Goal: Navigation & Orientation: Find specific page/section

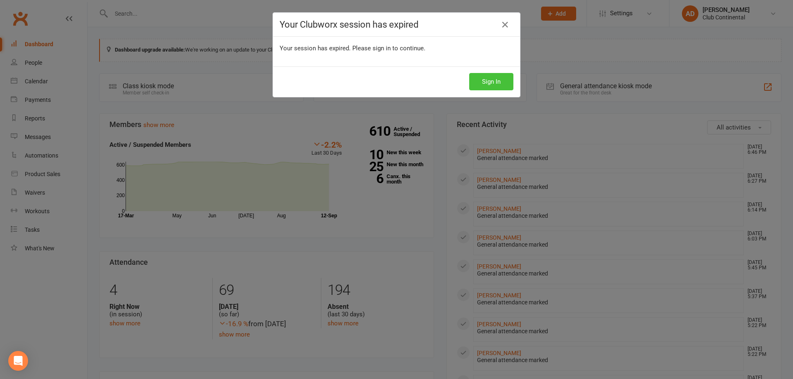
click at [487, 77] on button "Sign In" at bounding box center [491, 81] width 44 height 17
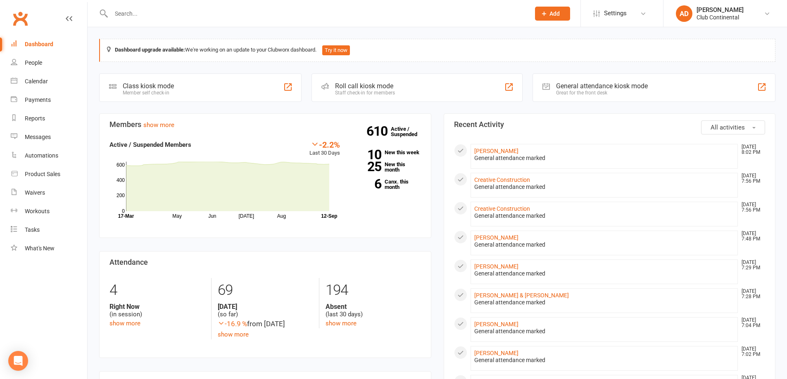
click at [403, 178] on div "610 Active / Suspended 10 New this week 25 New this month 6 Canx. this month" at bounding box center [386, 168] width 81 height 57
click at [402, 180] on link "6 Canx. this month" at bounding box center [386, 184] width 69 height 11
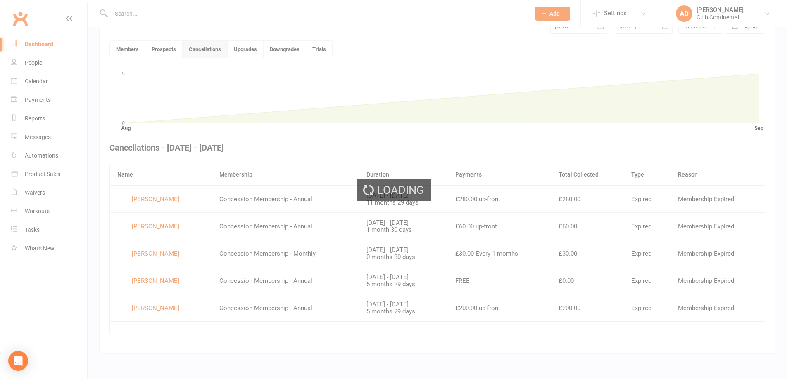
scroll to position [213, 0]
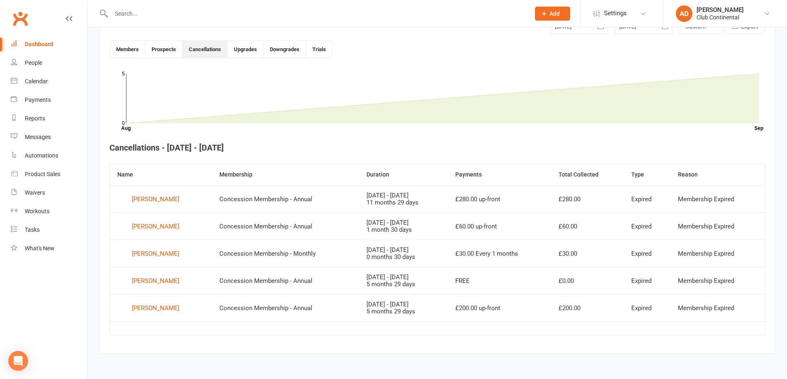
click at [29, 47] on div "Dashboard" at bounding box center [39, 44] width 28 height 7
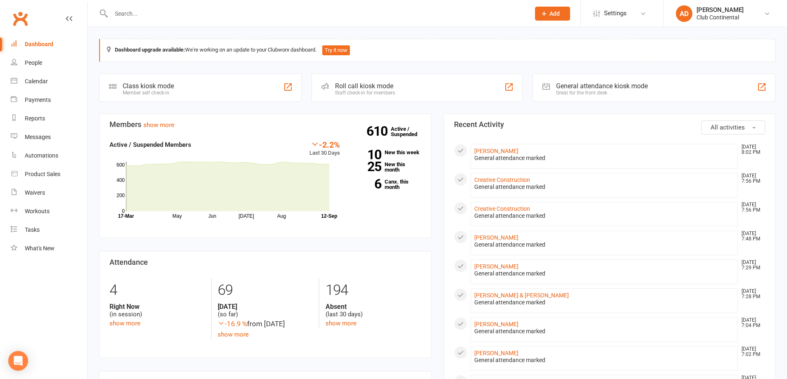
click at [394, 149] on div "610 Active / Suspended 10 New this week 25 New this month 6 Canx. this month" at bounding box center [386, 168] width 81 height 57
drag, startPoint x: 397, startPoint y: 159, endPoint x: 400, endPoint y: 152, distance: 6.8
click at [397, 159] on div "610 Active / Suspended 10 New this week 25 New this month 6 Canx. this month" at bounding box center [386, 168] width 81 height 57
click at [408, 146] on div "610 Active / Suspended 10 New this week 25 New this month 6 Canx. this month" at bounding box center [386, 168] width 81 height 57
click at [410, 150] on link "10 New this week" at bounding box center [386, 152] width 69 height 5
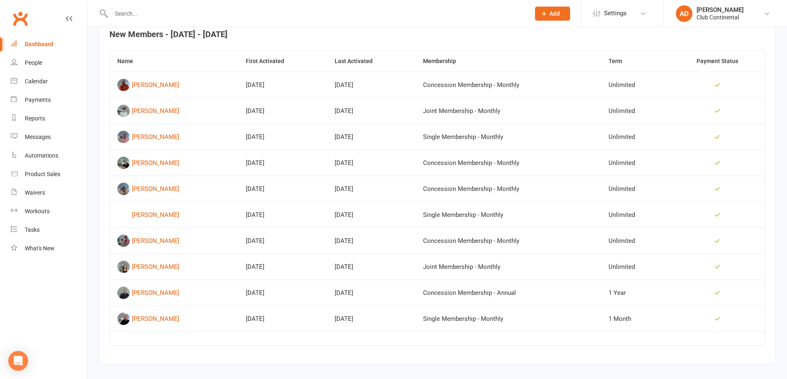
scroll to position [339, 0]
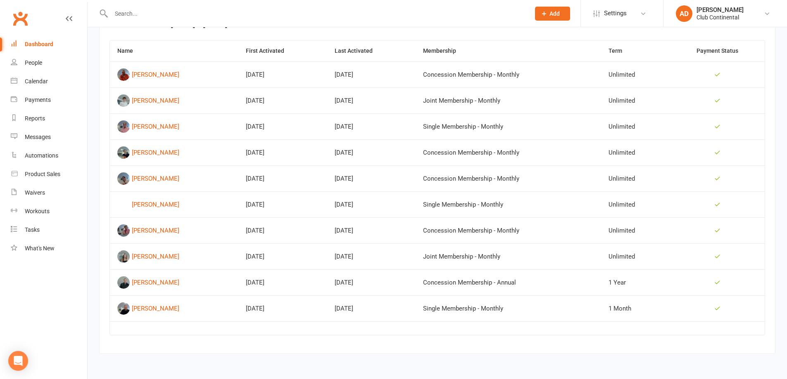
click at [40, 41] on div "Dashboard" at bounding box center [39, 44] width 28 height 7
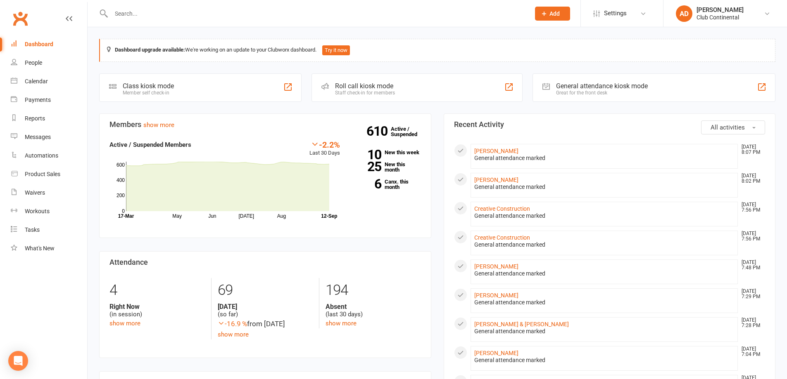
drag, startPoint x: 438, startPoint y: 109, endPoint x: 434, endPoint y: 109, distance: 4.1
drag, startPoint x: 434, startPoint y: 109, endPoint x: 437, endPoint y: 106, distance: 4.7
drag, startPoint x: 89, startPoint y: 28, endPoint x: 223, endPoint y: 30, distance: 134.2
drag, startPoint x: 223, startPoint y: 29, endPoint x: 88, endPoint y: 28, distance: 135.0
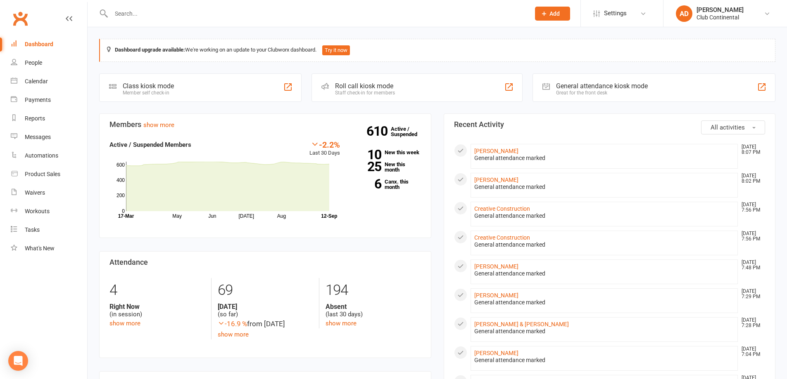
click at [721, 126] on span "All activities" at bounding box center [727, 127] width 34 height 7
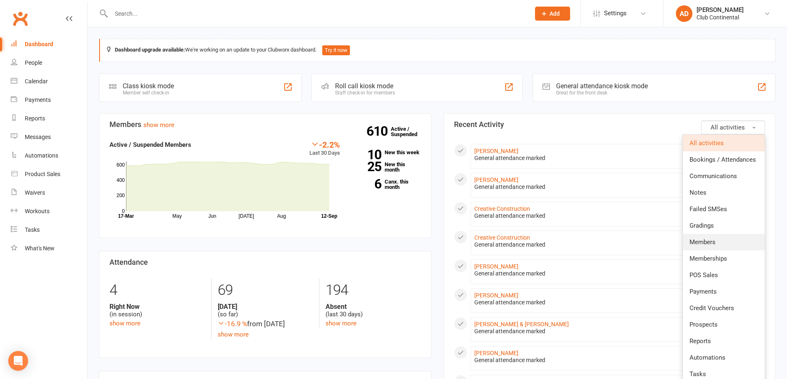
click at [718, 238] on link "Members" at bounding box center [724, 242] width 82 height 17
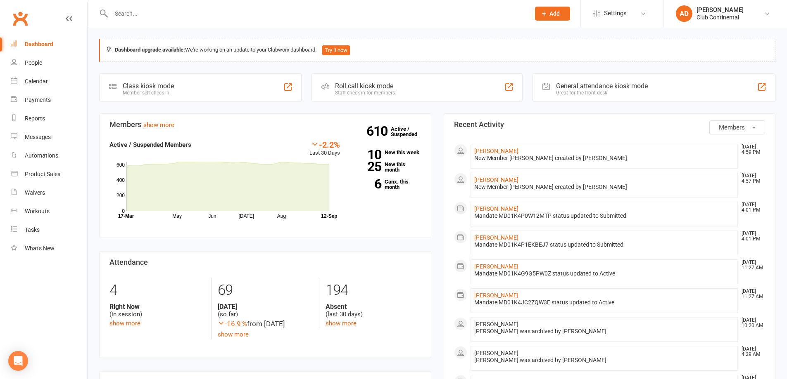
click at [744, 122] on button "Members" at bounding box center [737, 128] width 56 height 14
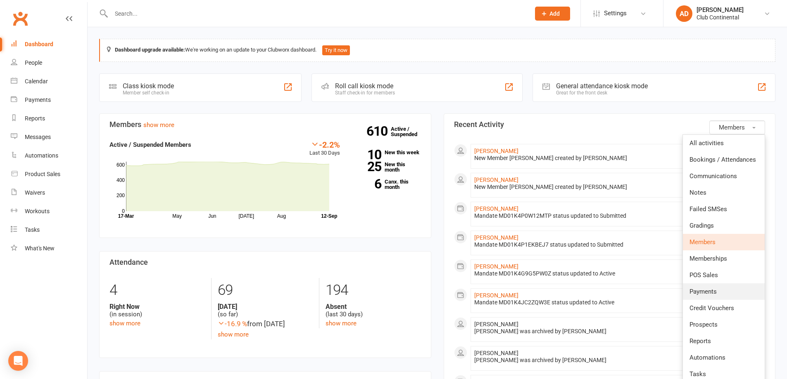
click at [716, 290] on span "Payments" at bounding box center [702, 291] width 27 height 7
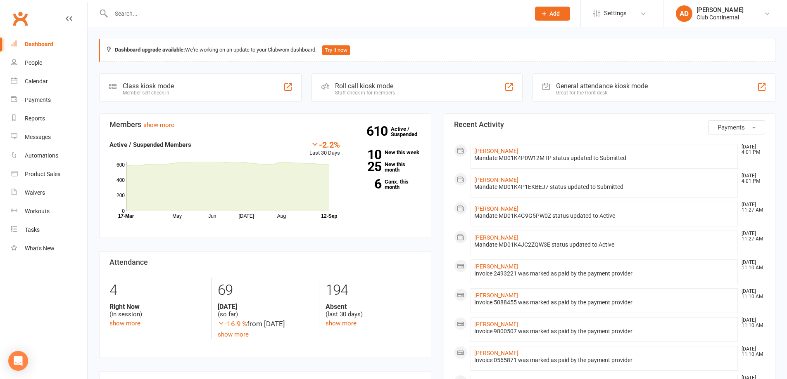
click at [732, 130] on span "Payments" at bounding box center [730, 127] width 27 height 7
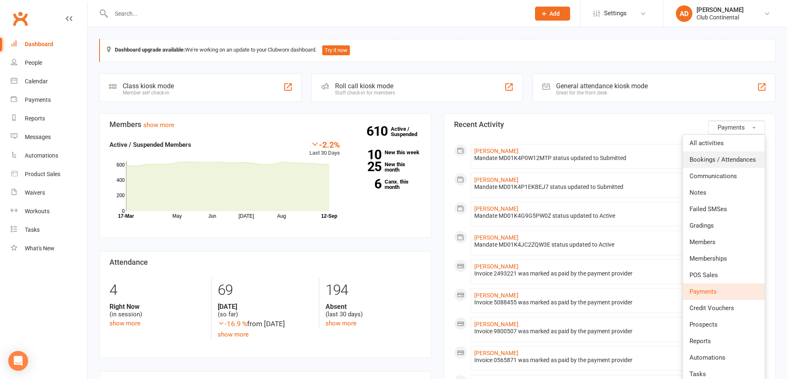
click at [722, 154] on link "Bookings / Attendances" at bounding box center [724, 160] width 82 height 17
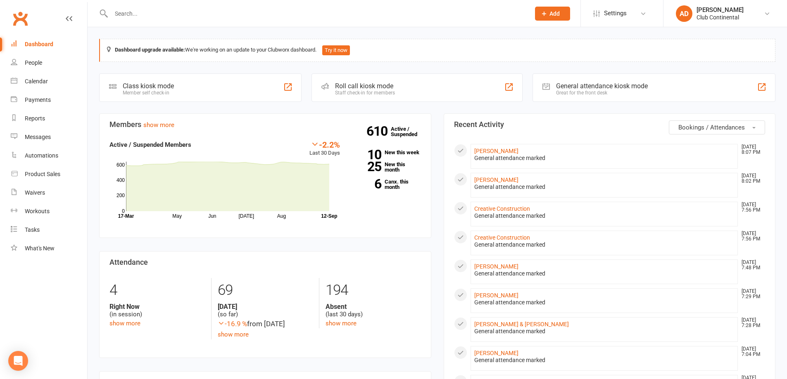
click at [730, 130] on span "Bookings / Attendances" at bounding box center [711, 127] width 66 height 7
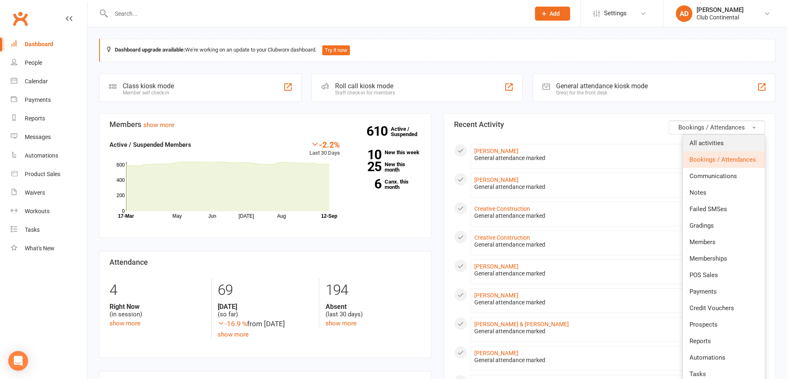
click at [728, 140] on link "All activities" at bounding box center [724, 143] width 82 height 17
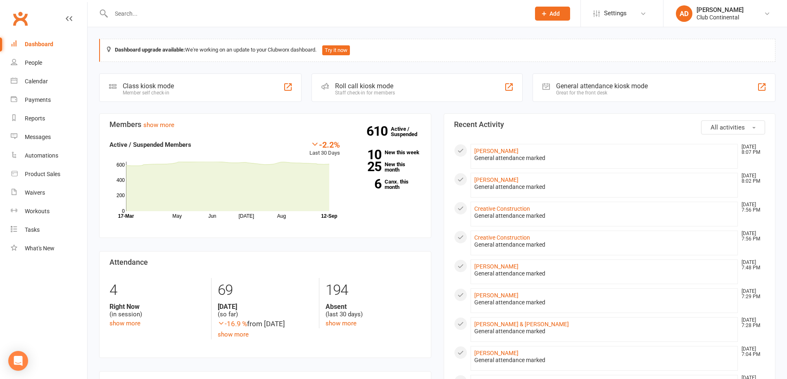
click at [738, 130] on span "All activities" at bounding box center [727, 127] width 34 height 7
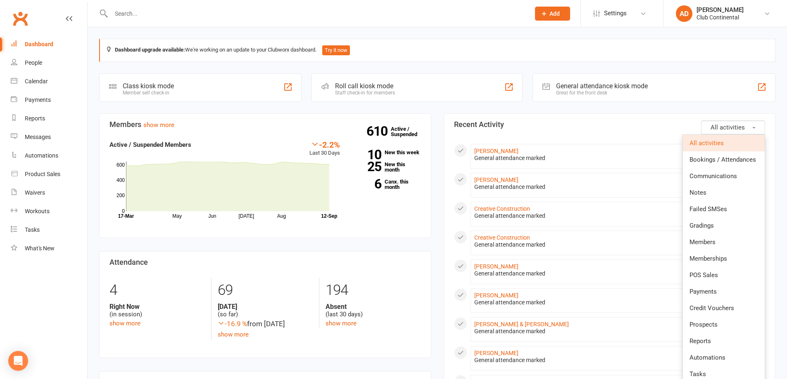
click at [751, 123] on button "All activities" at bounding box center [733, 128] width 64 height 14
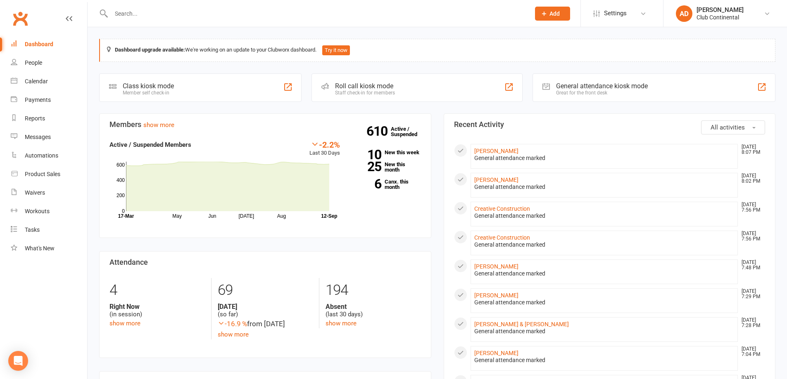
drag, startPoint x: 775, startPoint y: 114, endPoint x: 756, endPoint y: 103, distance: 22.5
click at [774, 40] on div "Dashboard upgrade available: We're working on an update to your Clubworx dashbo…" at bounding box center [437, 50] width 676 height 23
drag, startPoint x: 770, startPoint y: 43, endPoint x: 90, endPoint y: 29, distance: 680.2
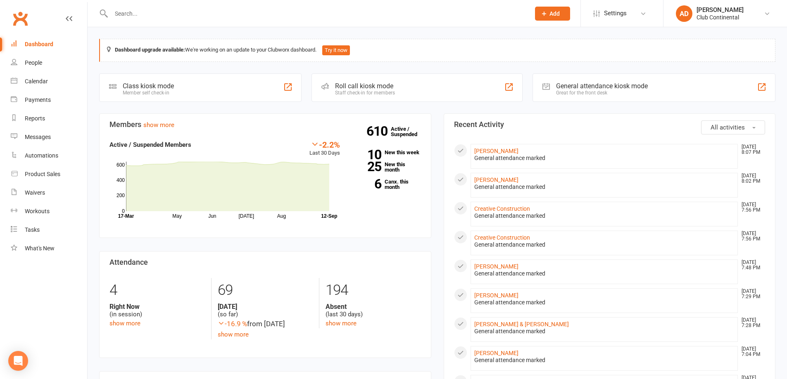
drag, startPoint x: 90, startPoint y: 29, endPoint x: 225, endPoint y: 30, distance: 135.4
drag, startPoint x: 89, startPoint y: 29, endPoint x: 224, endPoint y: 30, distance: 135.0
drag, startPoint x: 224, startPoint y: 30, endPoint x: 360, endPoint y: 31, distance: 135.4
drag, startPoint x: 360, startPoint y: 31, endPoint x: 495, endPoint y: 31, distance: 135.0
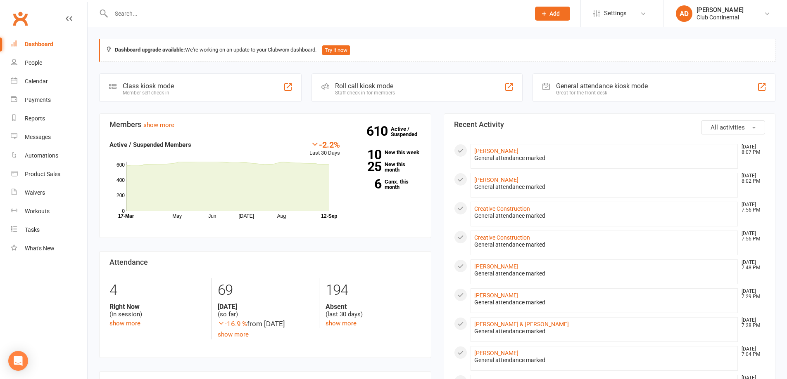
drag, startPoint x: 495, startPoint y: 31, endPoint x: 631, endPoint y: 31, distance: 135.8
drag, startPoint x: 631, startPoint y: 31, endPoint x: 428, endPoint y: 347, distance: 375.3
click at [428, 347] on section "Attendance 4 Right Now (in session) show more 69 [DATE] (so far) -16.9 % from […" at bounding box center [265, 304] width 332 height 107
click at [126, 328] on div "6 Right Now (in session) show more" at bounding box center [157, 303] width 108 height 50
click at [133, 324] on link "show more" at bounding box center [124, 323] width 31 height 7
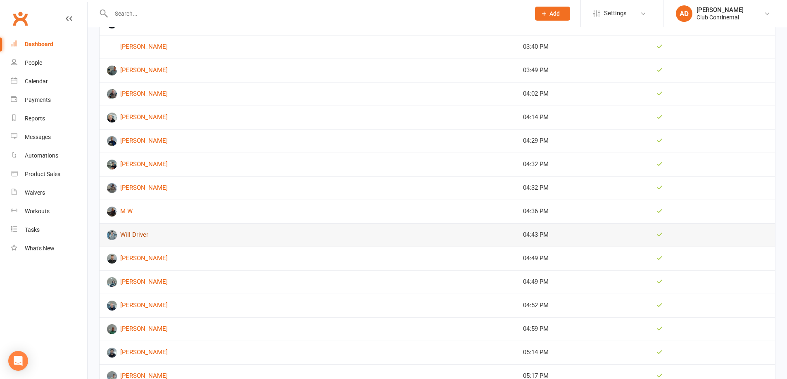
scroll to position [1373, 0]
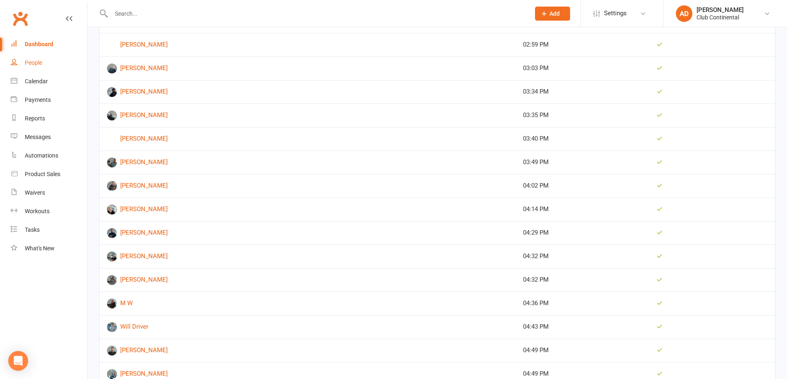
click at [40, 57] on link "People" at bounding box center [49, 63] width 76 height 19
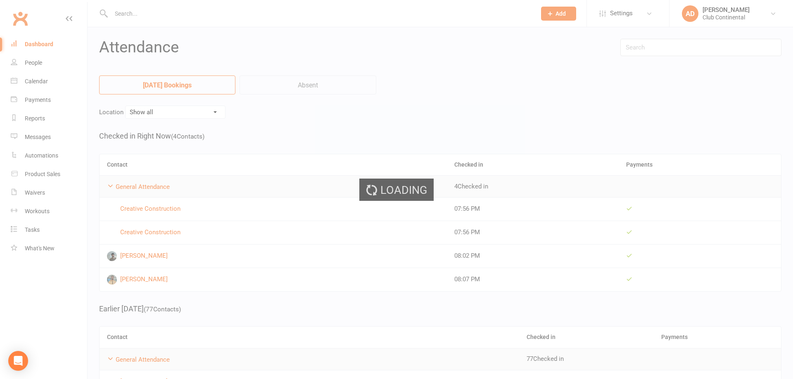
click at [47, 46] on div "Loading" at bounding box center [396, 189] width 793 height 379
select select "100"
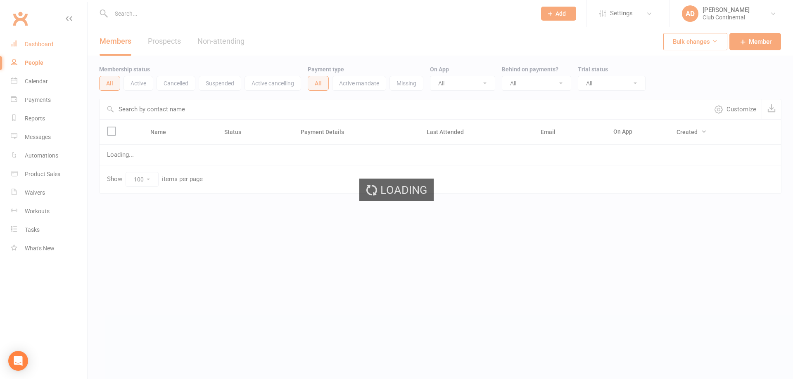
click at [50, 43] on div "Dashboard" at bounding box center [39, 44] width 28 height 7
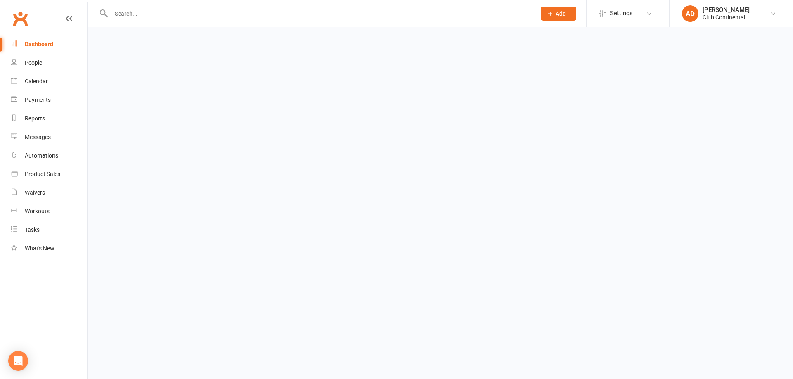
click at [49, 41] on div "Dashboard" at bounding box center [39, 44] width 28 height 7
